Goal: Task Accomplishment & Management: Use online tool/utility

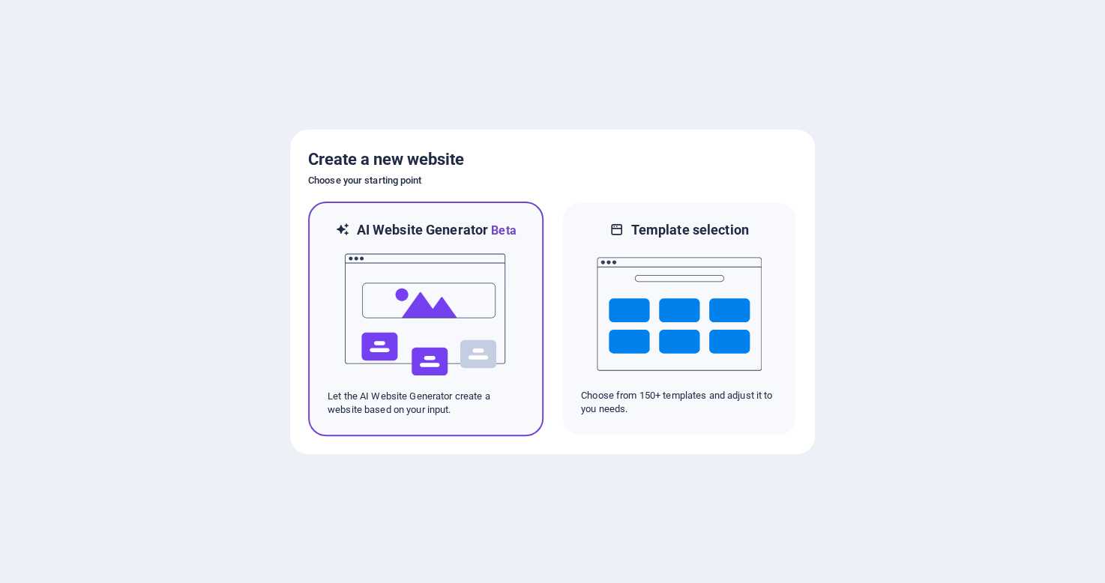
click at [396, 294] on img at bounding box center [425, 315] width 165 height 150
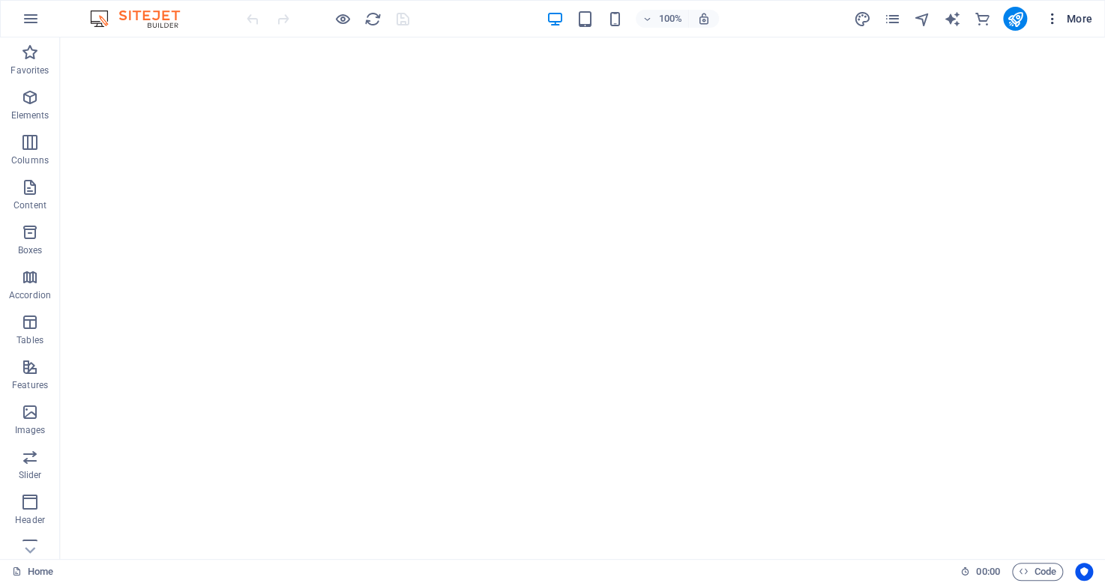
click at [1074, 22] on span "More" at bounding box center [1068, 18] width 47 height 15
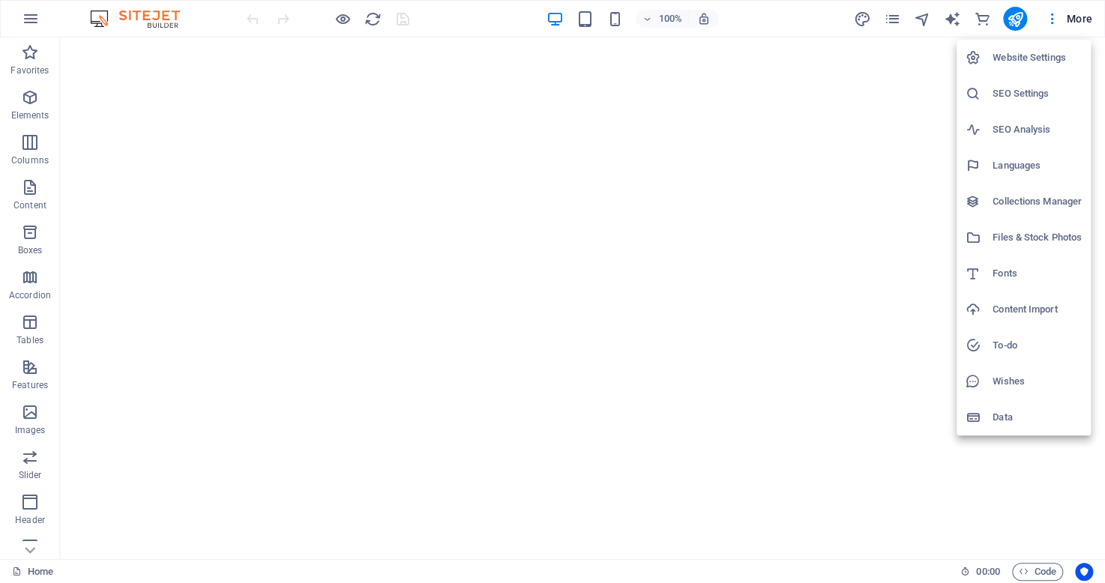
click at [923, 17] on div at bounding box center [552, 291] width 1105 height 583
